Goal: Information Seeking & Learning: Learn about a topic

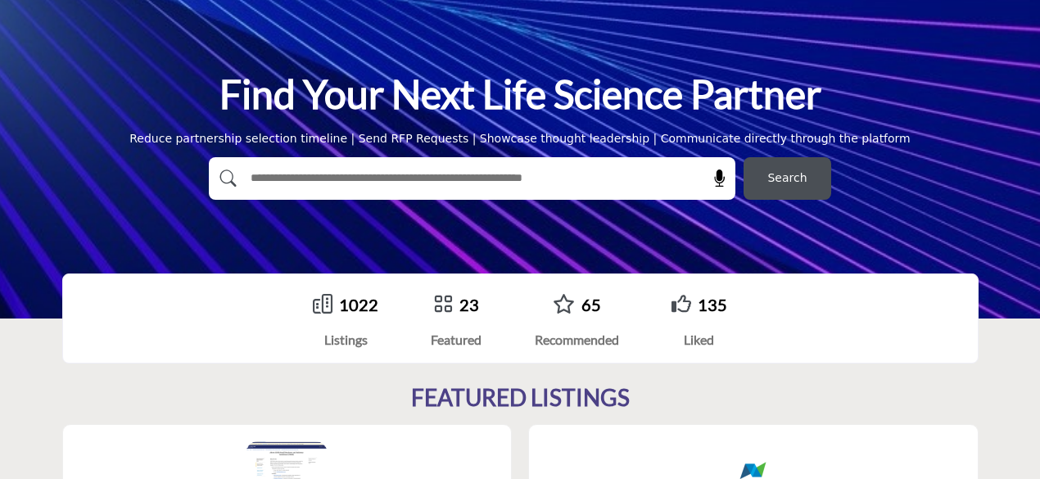
scroll to position [105, 0]
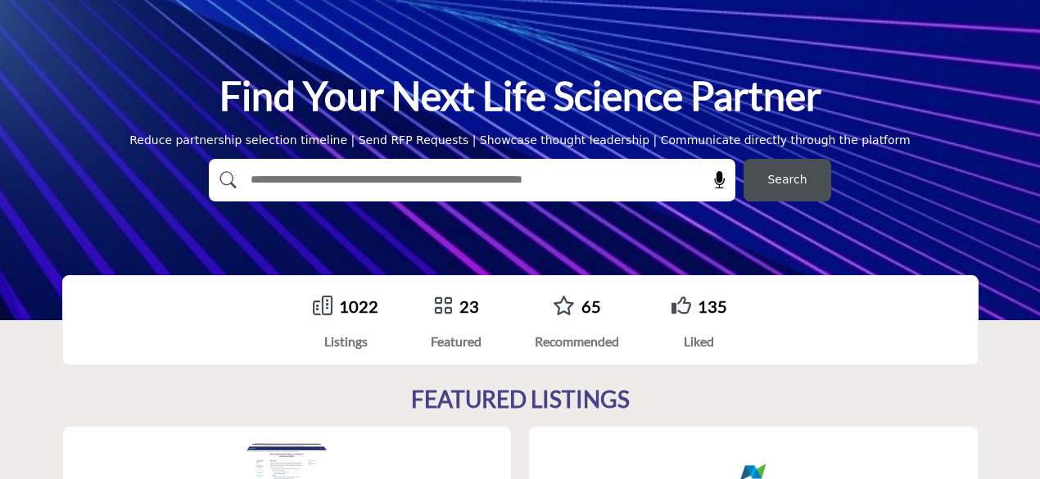
click at [549, 182] on input "text" at bounding box center [437, 180] width 391 height 25
click at [558, 189] on input "text" at bounding box center [437, 180] width 391 height 25
type input "**********"
click at [743, 159] on button "Search" at bounding box center [787, 180] width 88 height 43
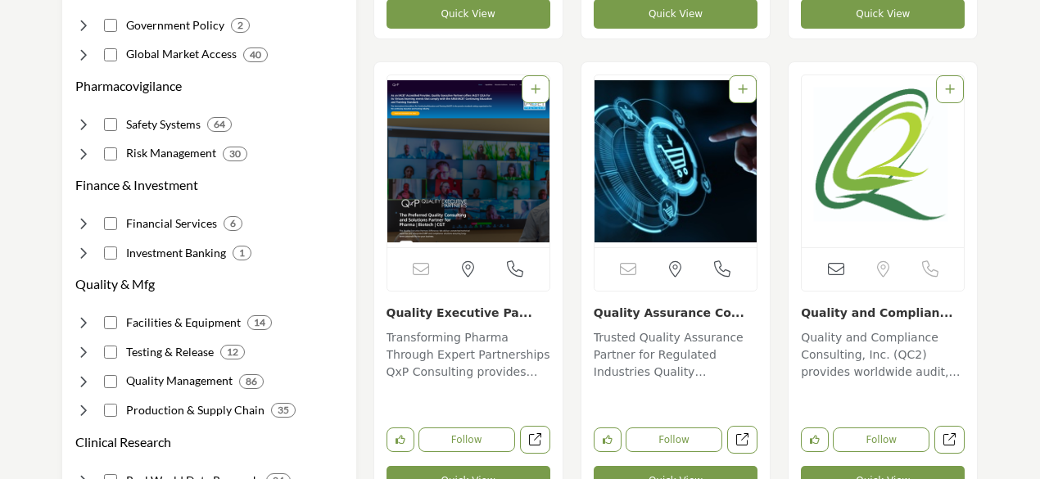
scroll to position [808, 0]
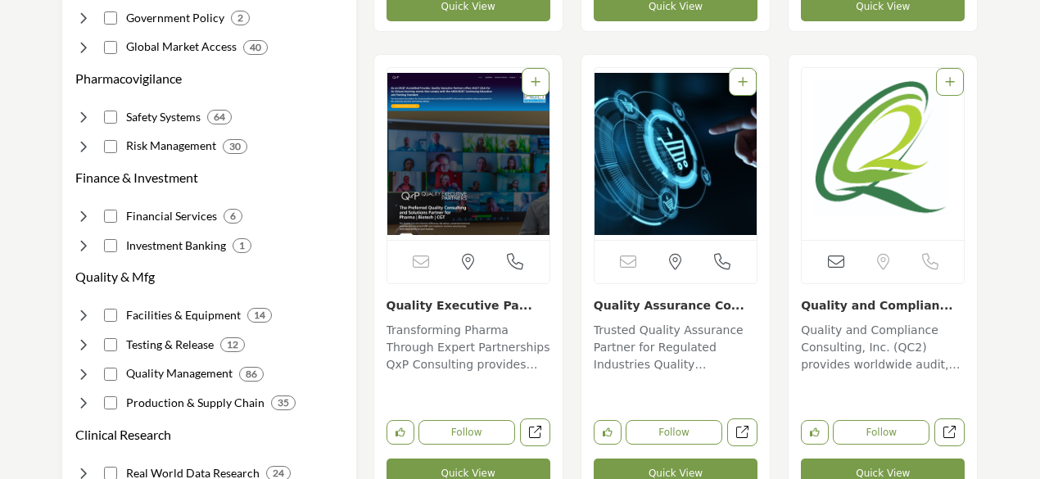
click at [445, 310] on link "Quality Executive Pa..." at bounding box center [459, 305] width 146 height 13
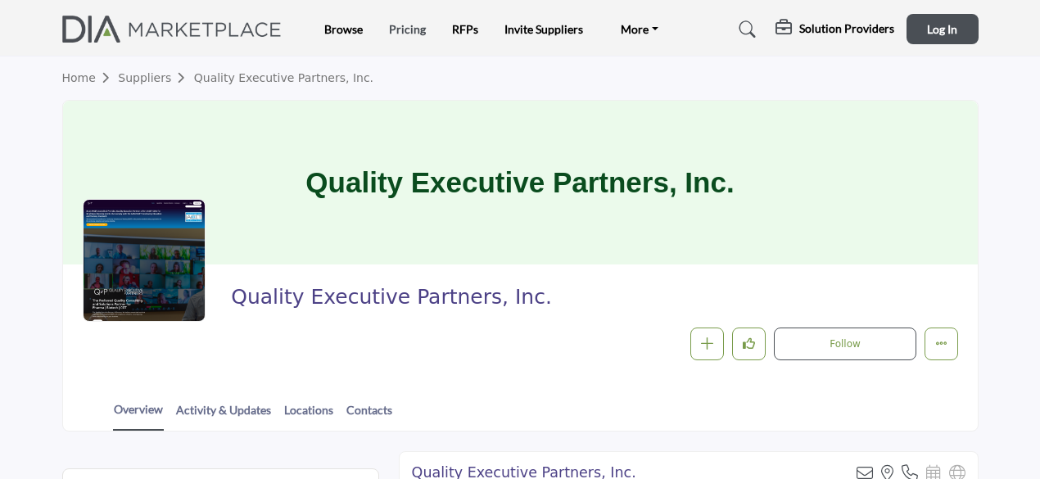
click at [412, 24] on link "Pricing" at bounding box center [407, 29] width 37 height 14
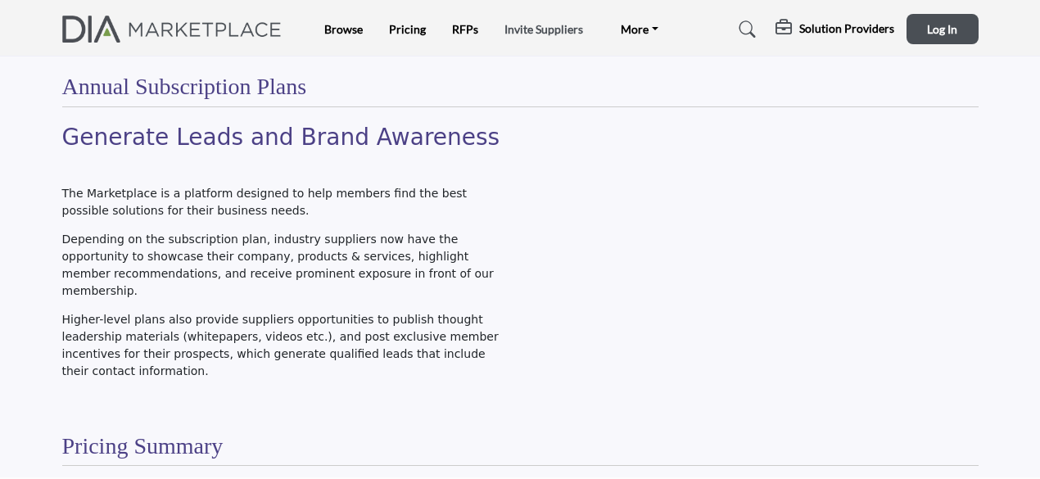
click at [537, 28] on link "Invite Suppliers" at bounding box center [543, 29] width 79 height 14
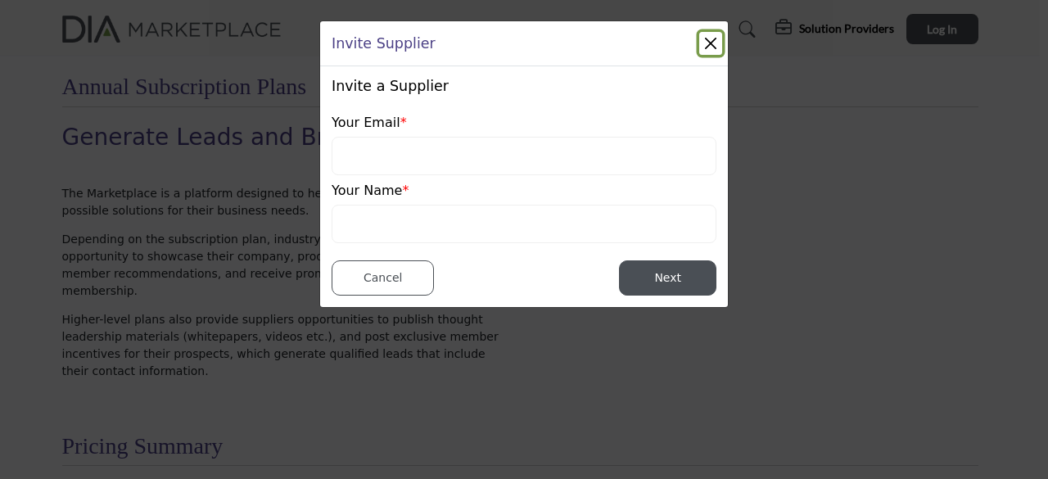
click at [712, 42] on button "Close" at bounding box center [710, 43] width 23 height 23
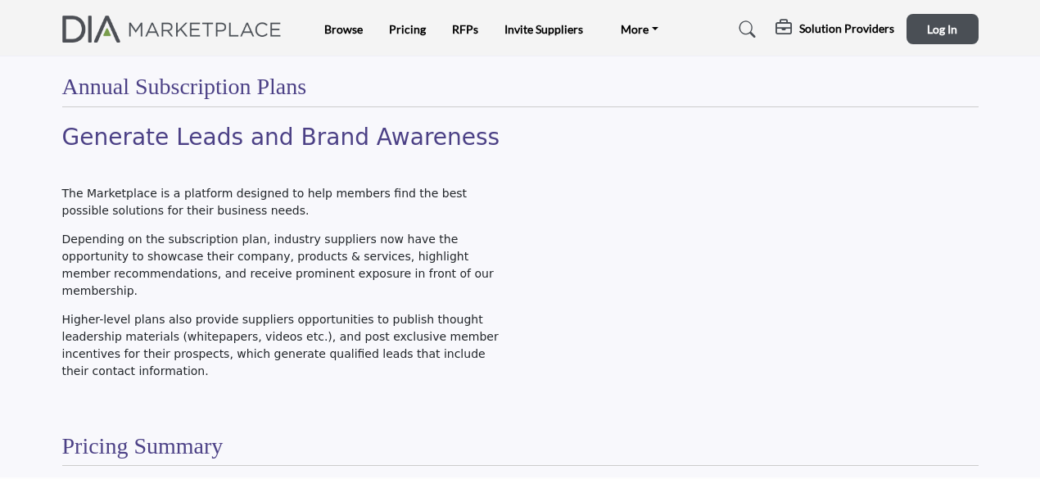
click at [835, 32] on h5 "Solution Providers" at bounding box center [846, 28] width 95 height 15
click at [825, 70] on span "Pricing Page" at bounding box center [820, 73] width 64 height 14
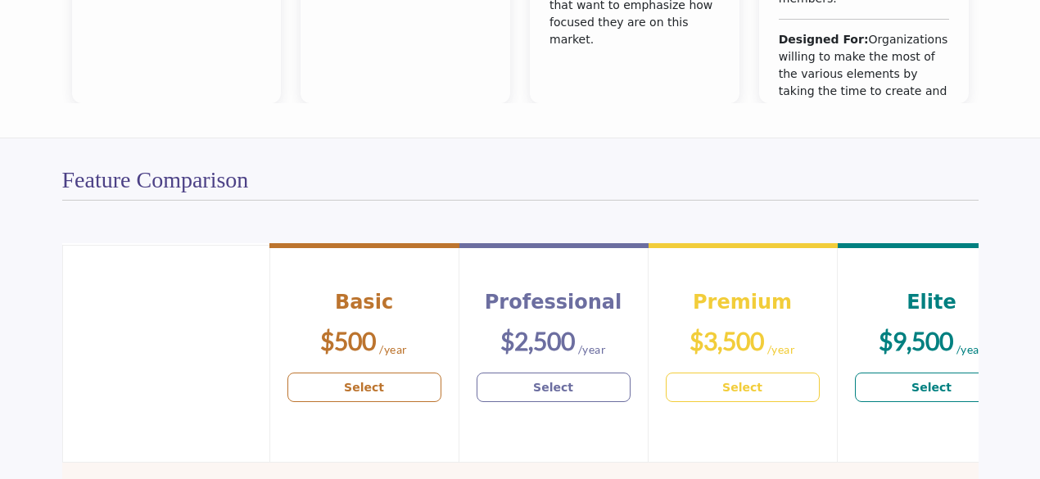
scroll to position [1094, 0]
